Goal: Information Seeking & Learning: Learn about a topic

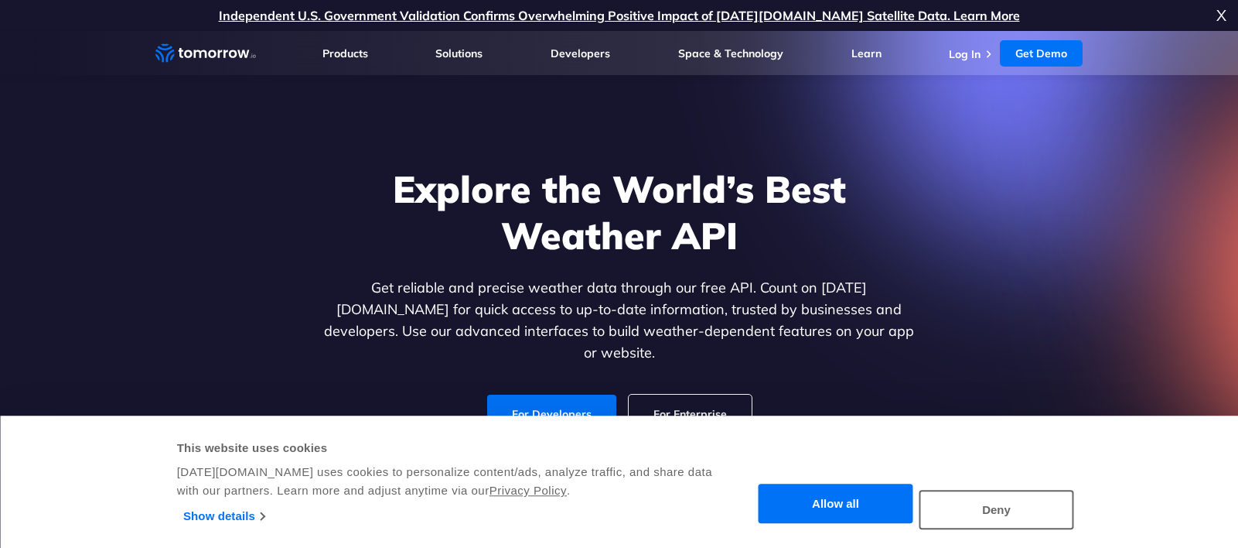
drag, startPoint x: 0, startPoint y: 0, endPoint x: 691, endPoint y: 407, distance: 801.6
click at [831, 496] on button "Allow all" at bounding box center [836, 503] width 155 height 39
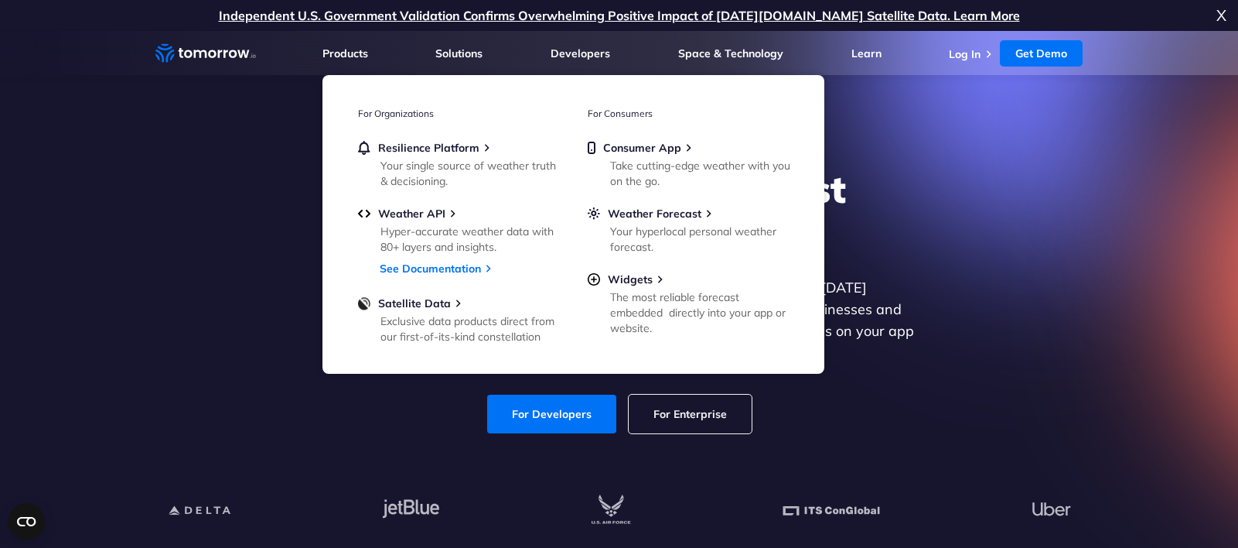
click at [1092, 225] on div "Explore the World’s Best Weather API Get reliable and precise weather data thro…" at bounding box center [619, 299] width 953 height 329
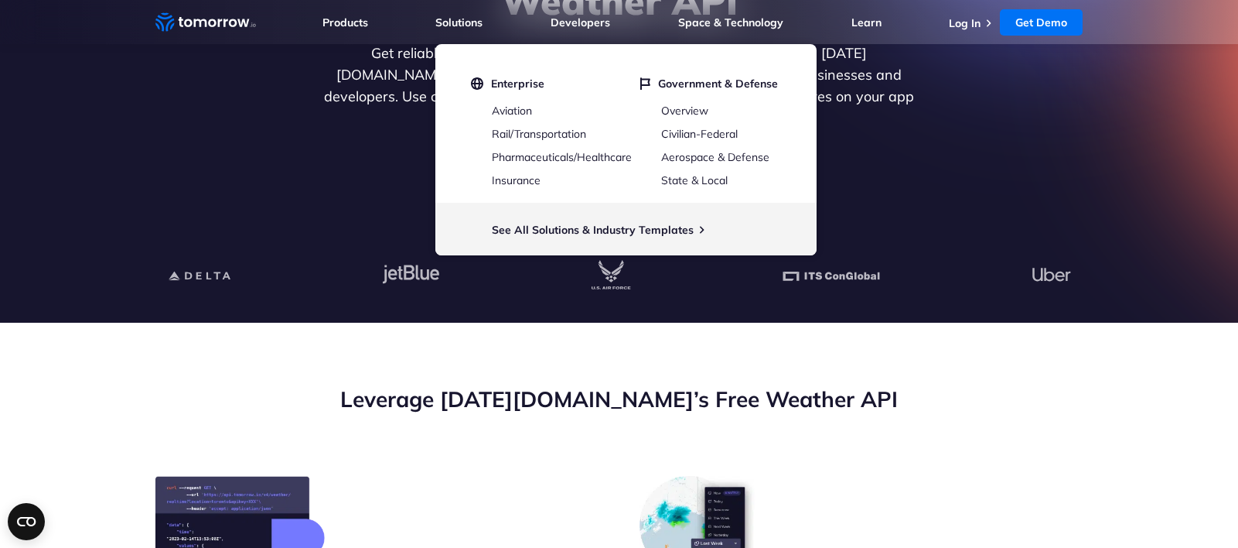
scroll to position [395, 0]
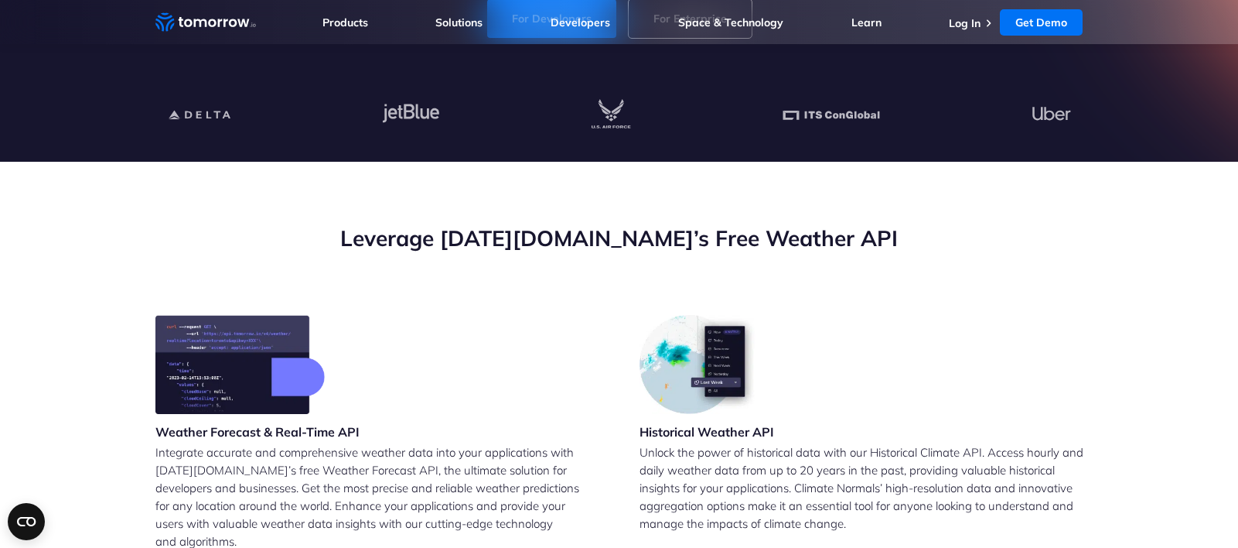
click at [493, 325] on div "Weather Forecast & Real-Time API Integrate accurate and comprehensive weather d…" at bounding box center [377, 444] width 444 height 259
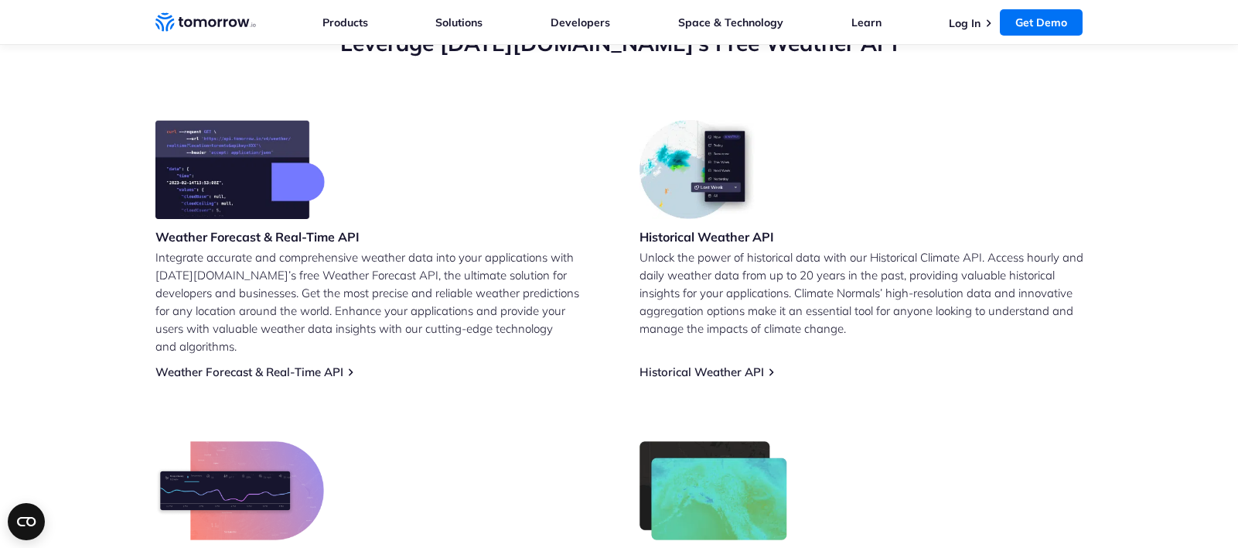
scroll to position [564, 0]
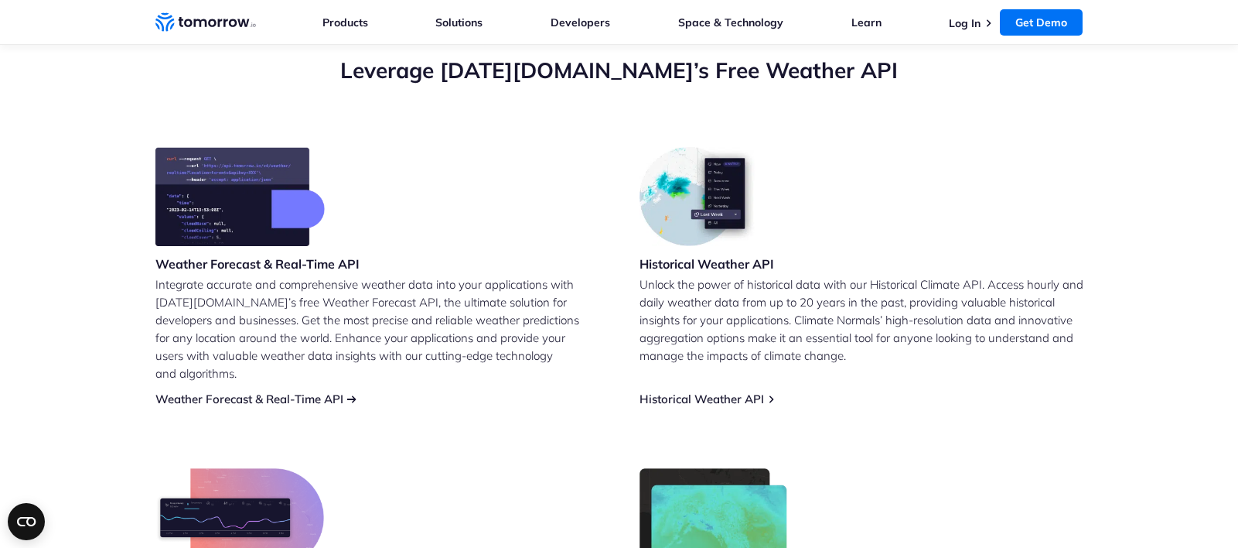
click at [291, 391] on link "Weather Forecast & Real-Time API" at bounding box center [249, 398] width 188 height 15
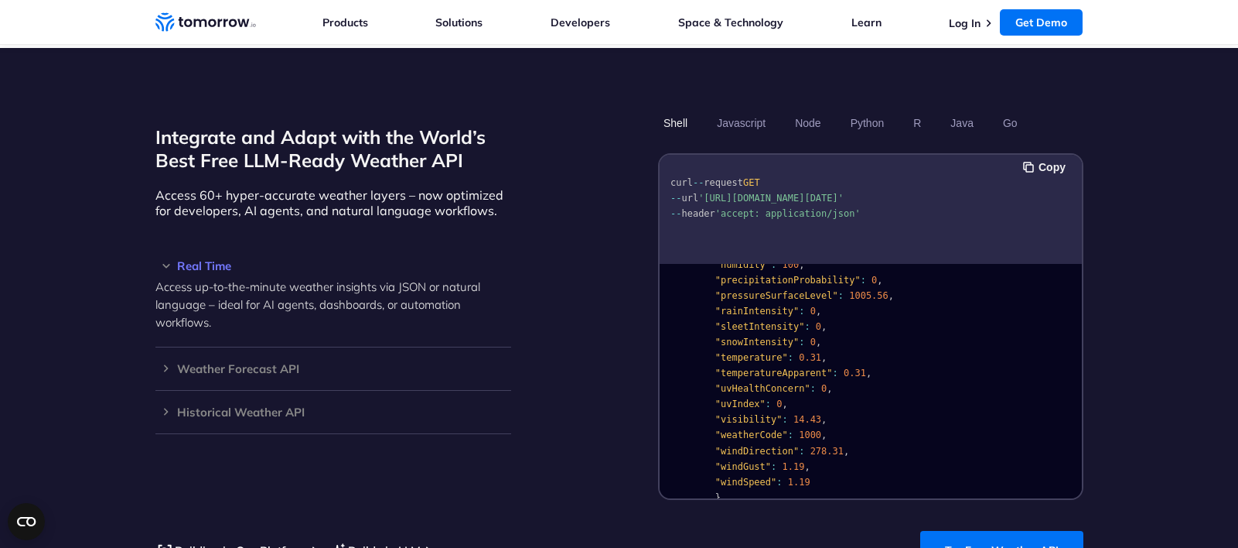
scroll to position [193, 0]
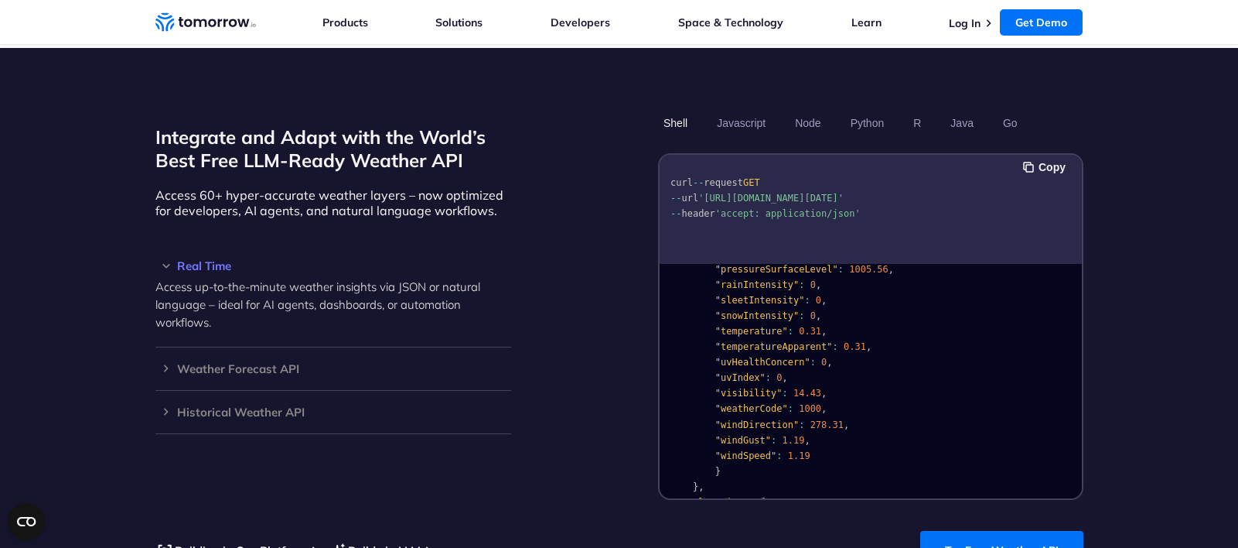
click at [749, 326] on span ""temperature"" at bounding box center [751, 331] width 73 height 11
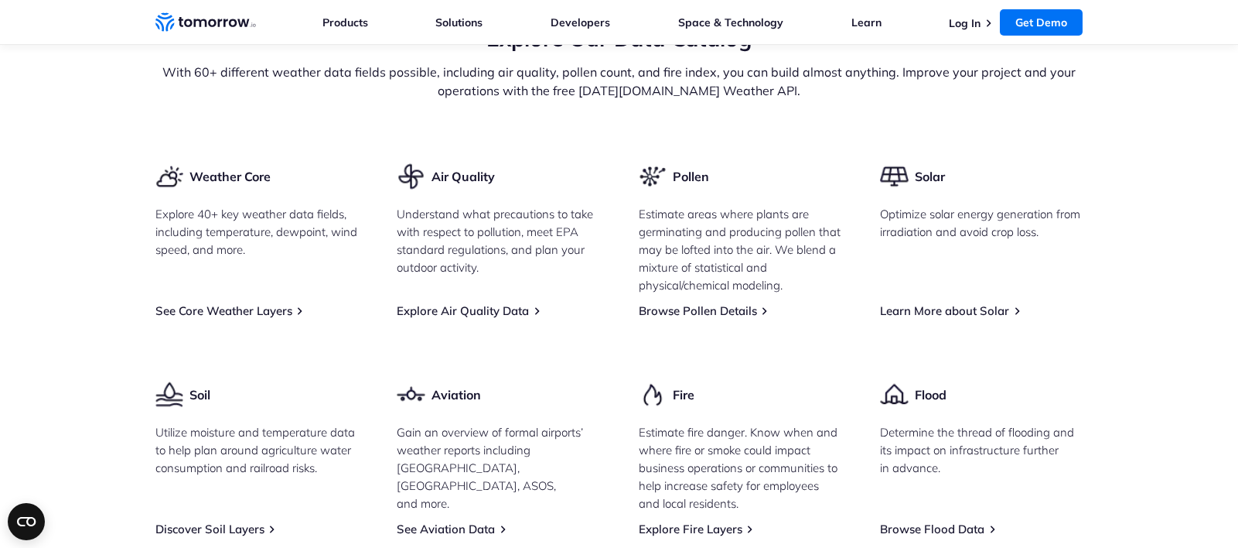
scroll to position [2009, 0]
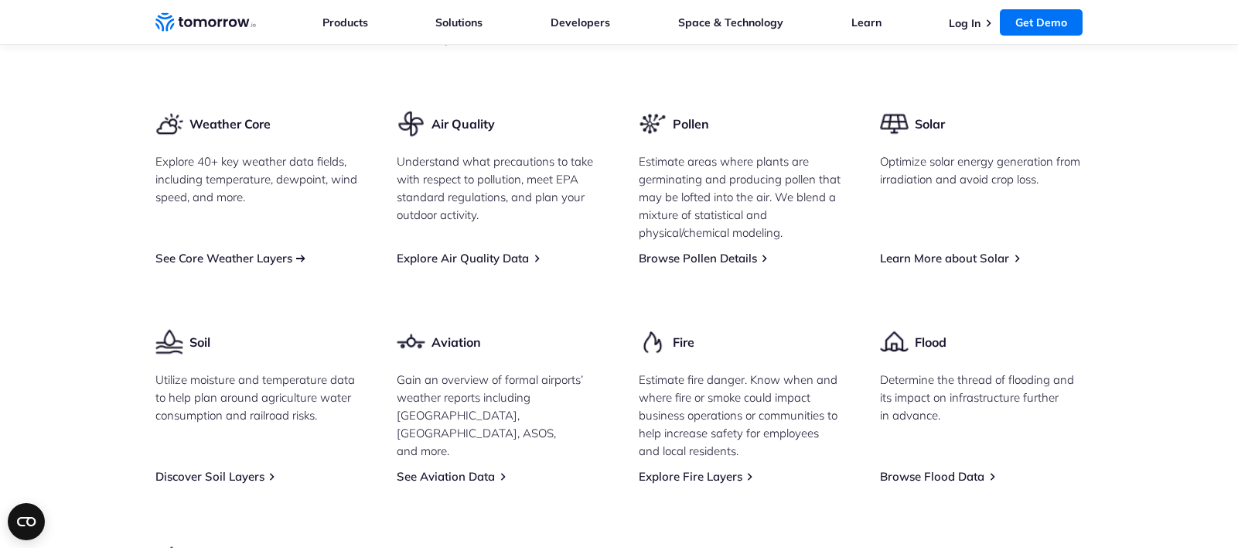
click at [242, 251] on link "See Core Weather Layers" at bounding box center [223, 258] width 137 height 15
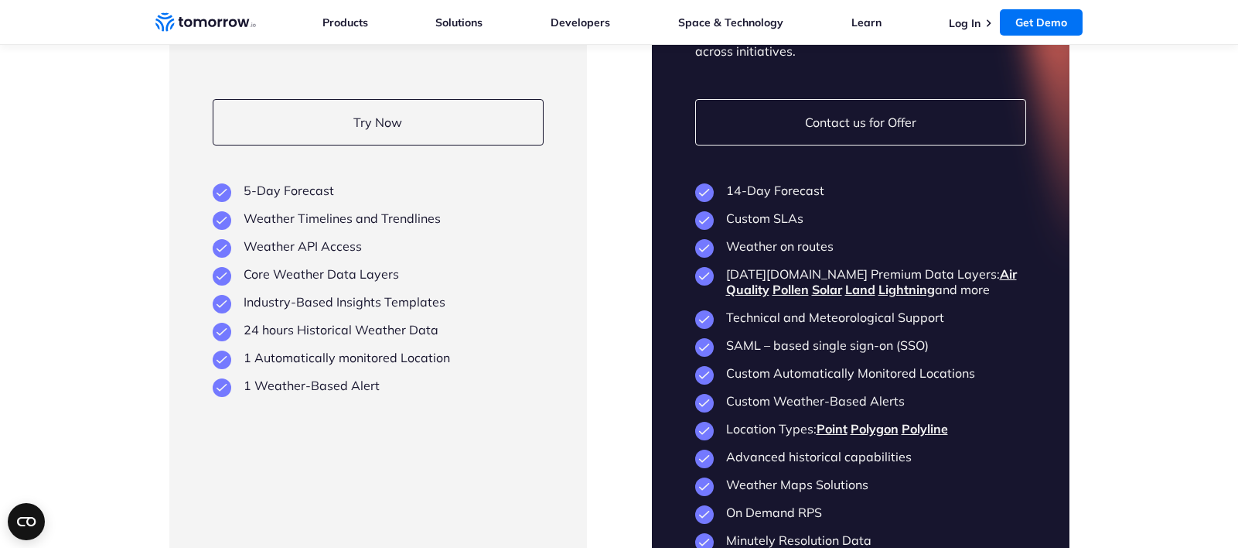
scroll to position [3763, 0]
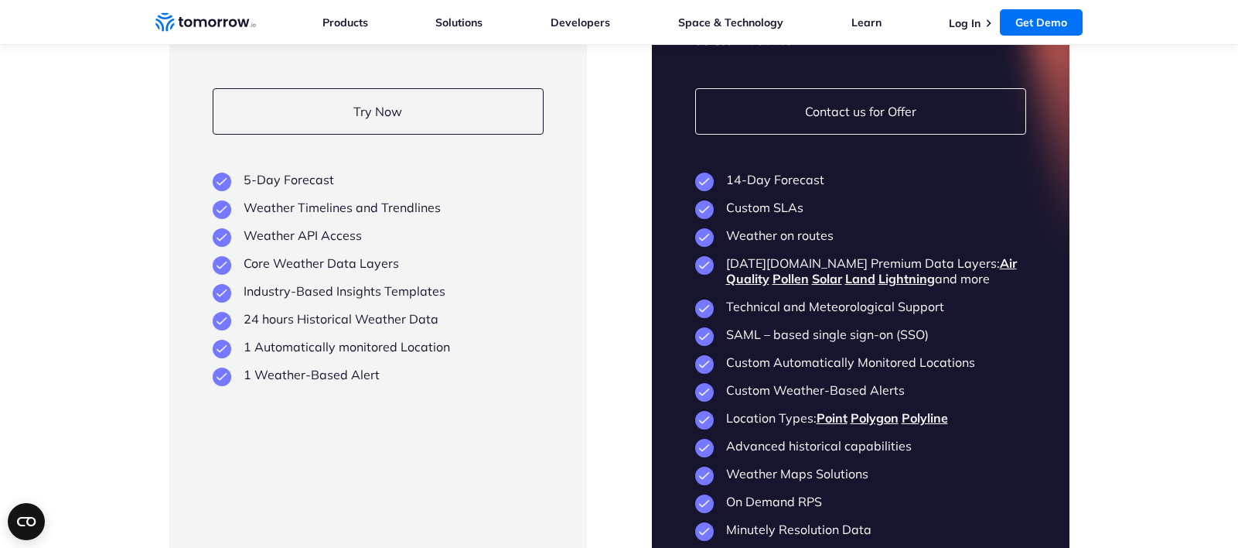
click at [287, 255] on li "Core Weather Data Layers" at bounding box center [378, 262] width 331 height 15
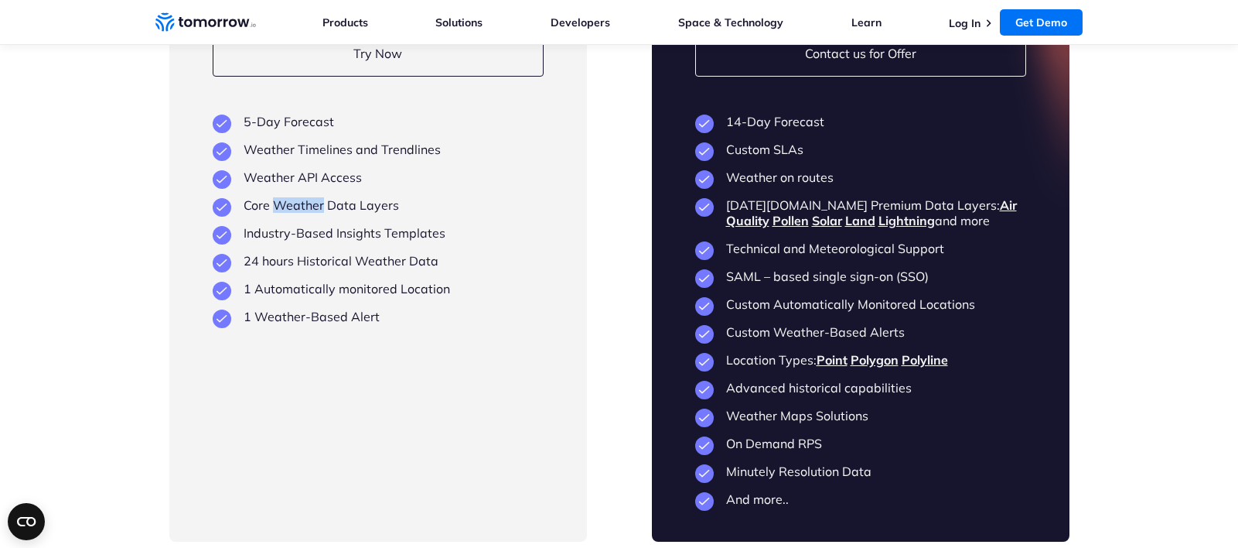
scroll to position [3818, 0]
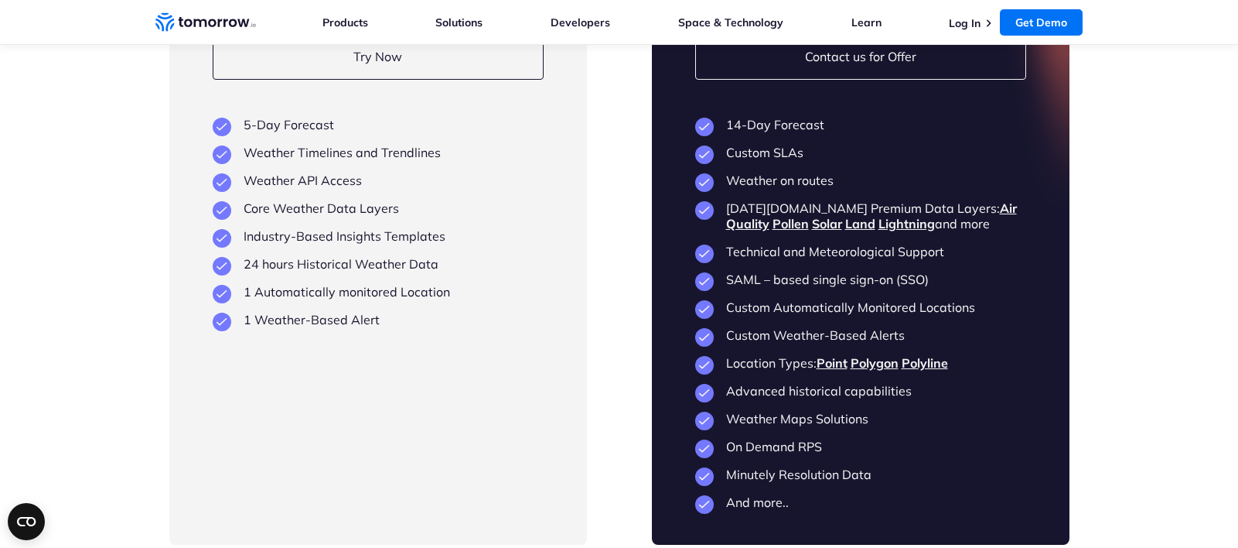
click at [354, 200] on li "Core Weather Data Layers" at bounding box center [378, 207] width 331 height 15
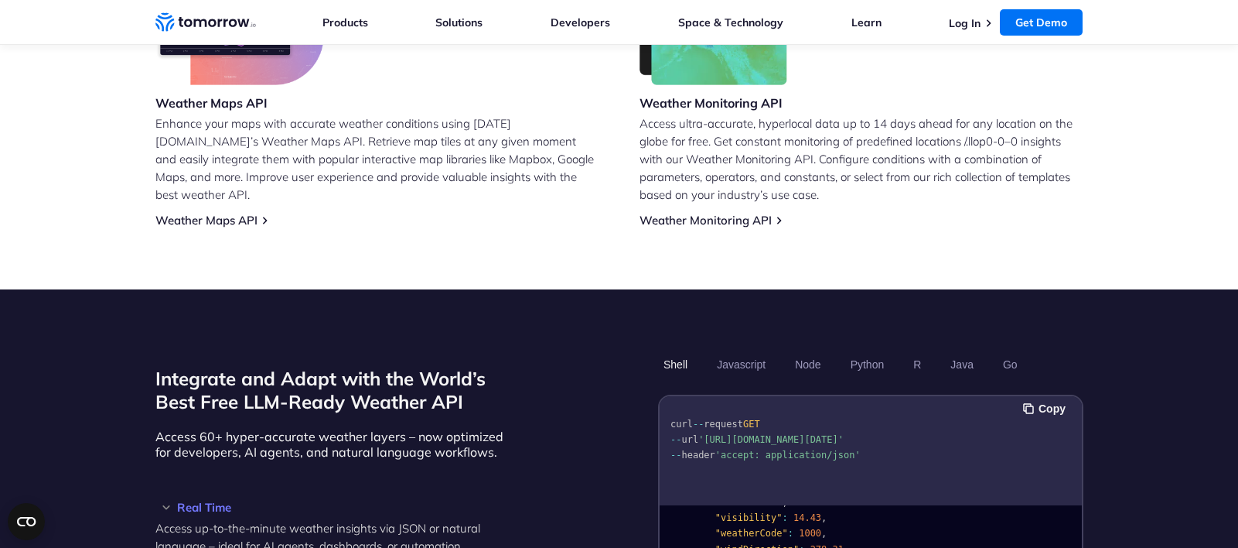
scroll to position [1248, 0]
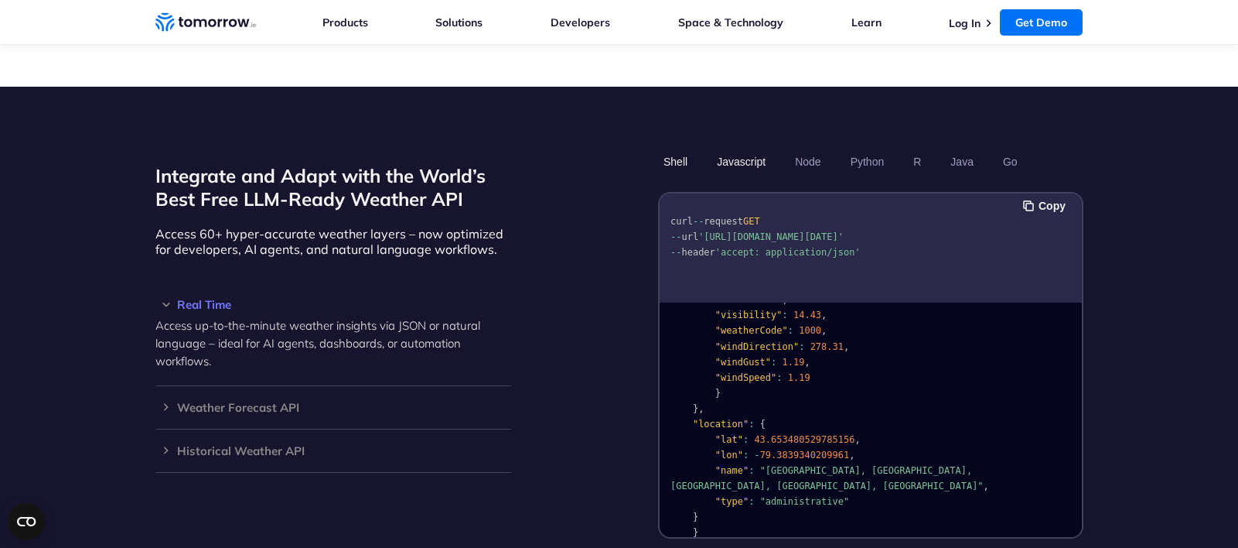
click at [737, 148] on button "Javascript" at bounding box center [742, 161] width 60 height 26
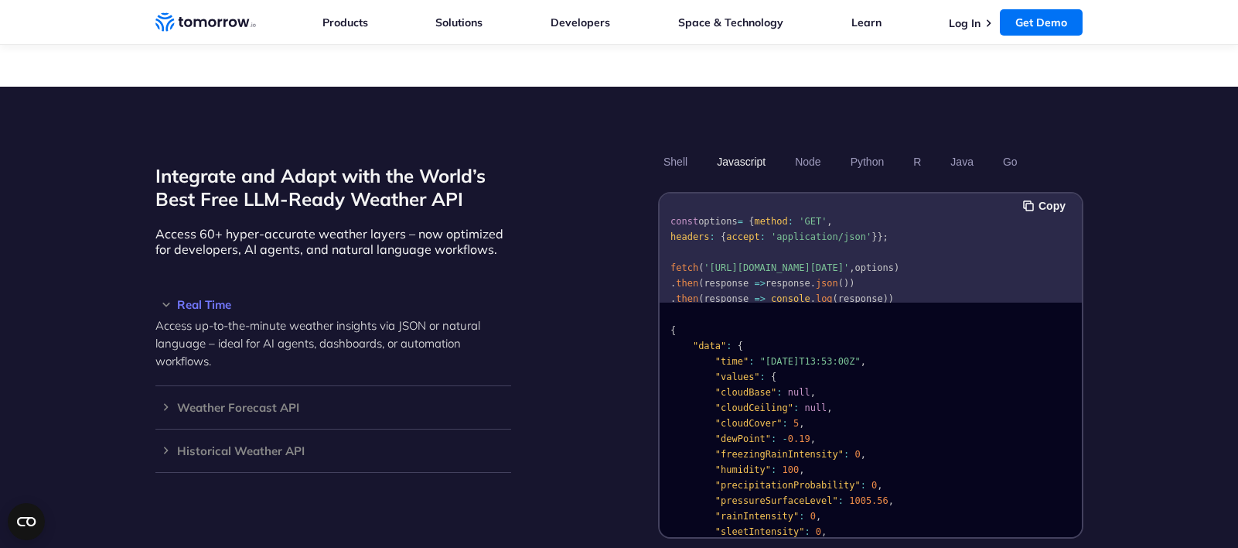
scroll to position [0, 107]
